Goal: Transaction & Acquisition: Download file/media

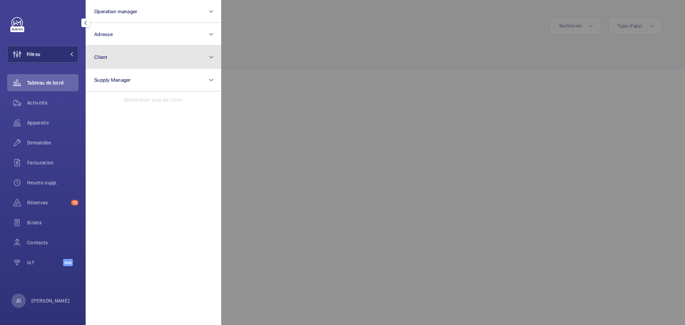
drag, startPoint x: 0, startPoint y: 0, endPoint x: 118, endPoint y: 58, distance: 131.7
click at [118, 58] on button "Client" at bounding box center [154, 57] width 136 height 23
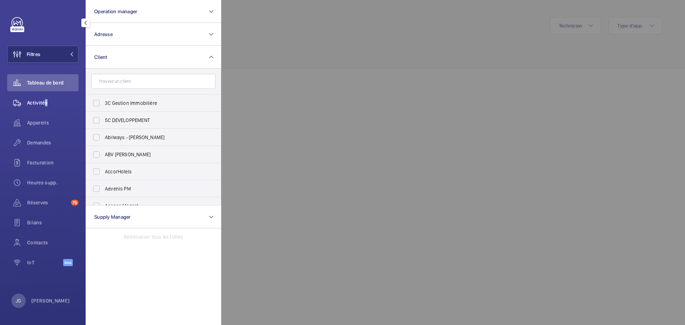
click at [44, 100] on span "Activités" at bounding box center [52, 102] width 51 height 7
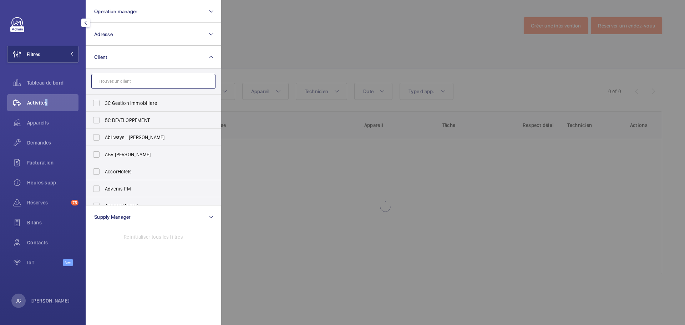
click at [127, 82] on input "text" at bounding box center [153, 81] width 124 height 15
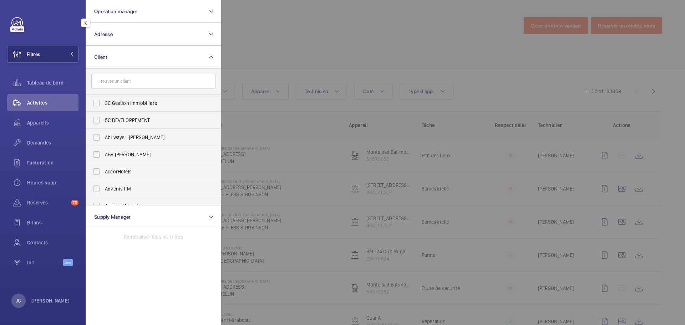
click at [302, 55] on div at bounding box center [563, 162] width 685 height 325
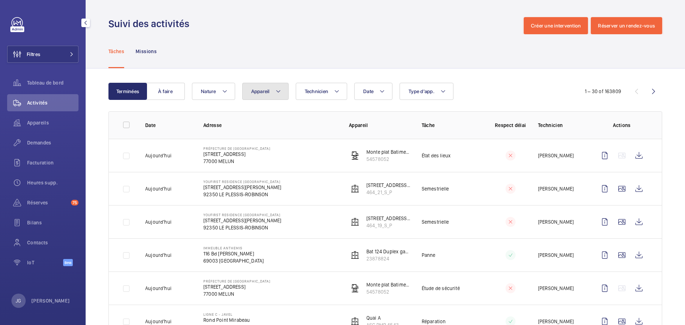
click at [248, 99] on button "Appareil" at bounding box center [265, 91] width 46 height 17
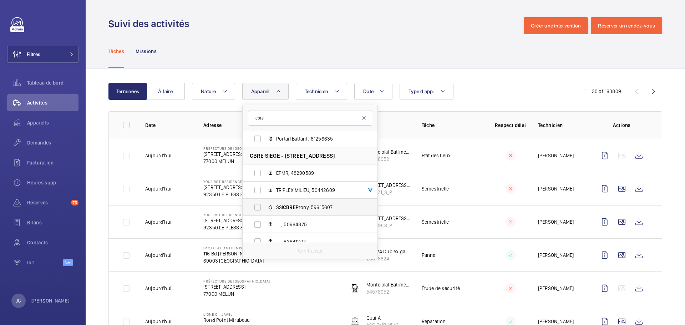
scroll to position [59, 0]
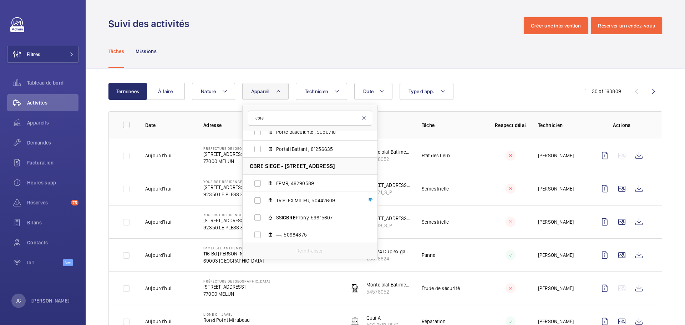
type input "cbre"
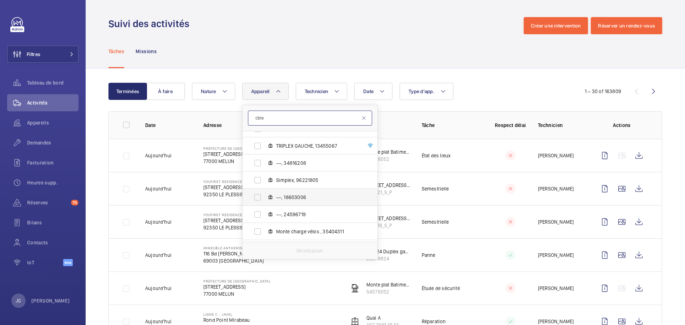
scroll to position [202, 0]
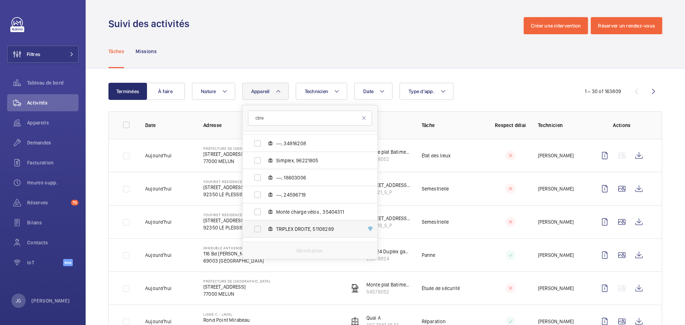
click at [285, 226] on span "TRIPLEX DROITE, 51108289" at bounding box center [317, 229] width 83 height 7
click at [265, 226] on input "TRIPLEX DROITE, 51108289" at bounding box center [258, 229] width 14 height 14
checkbox input "true"
click at [483, 88] on div "Date Technicien Appareil 1 cbre CBRE GWS Portes - 106 Haussmann - 106 Bd Haussm…" at bounding box center [384, 91] width 385 height 17
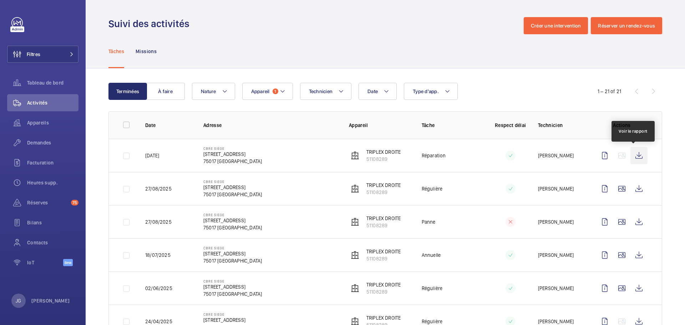
click at [635, 152] on wm-front-icon-button at bounding box center [639, 155] width 17 height 17
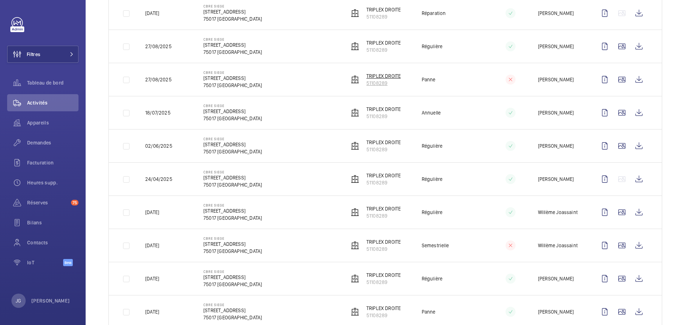
scroll to position [143, 0]
